Goal: Transaction & Acquisition: Purchase product/service

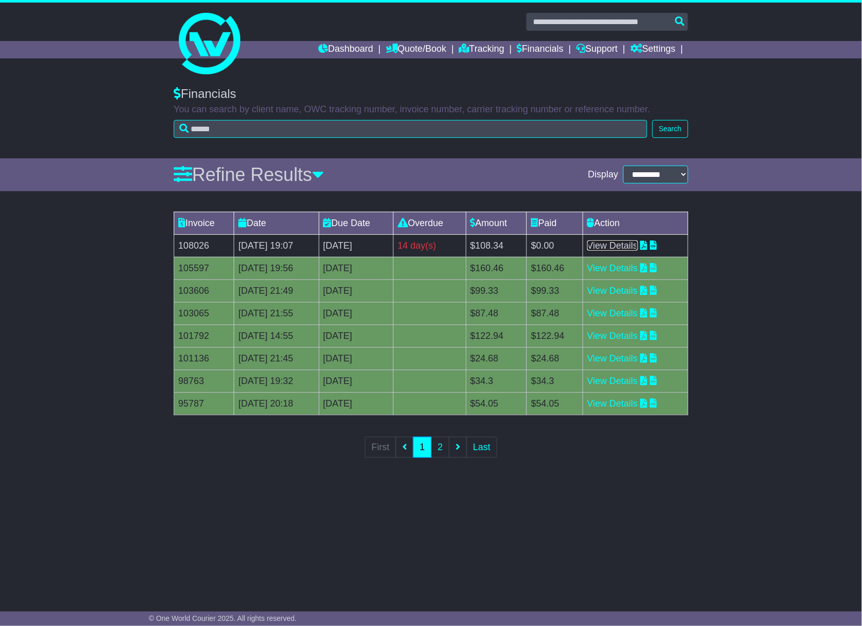
click at [638, 244] on link "View Details" at bounding box center [612, 245] width 51 height 10
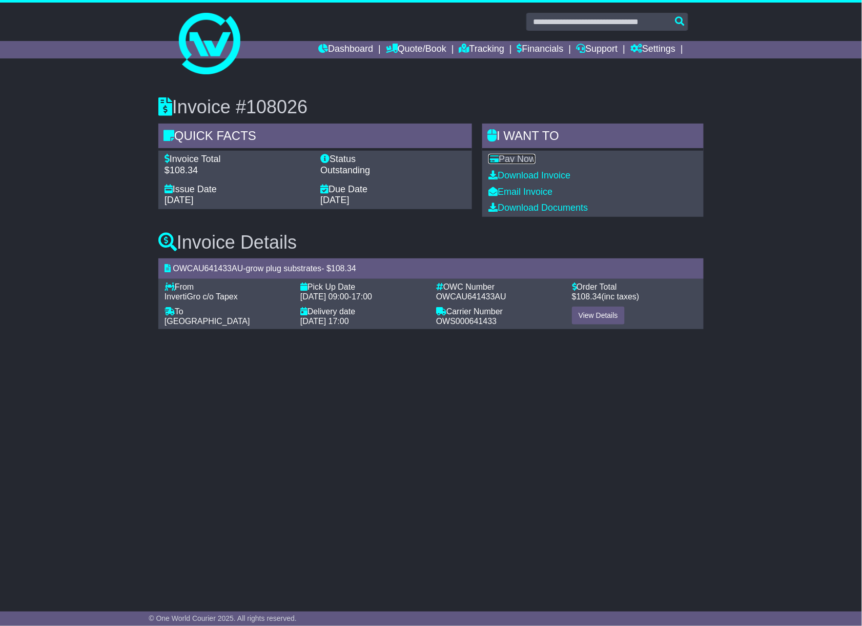
click at [523, 154] on link "Pay Now" at bounding box center [511, 159] width 47 height 10
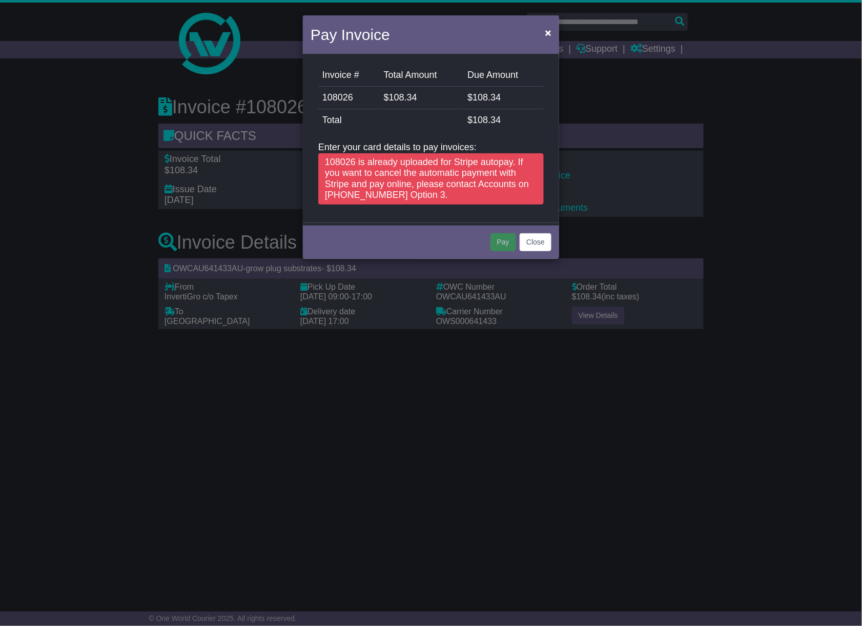
click at [333, 99] on td "108026" at bounding box center [349, 98] width 62 height 23
copy td "108026"
